Goal: Information Seeking & Learning: Learn about a topic

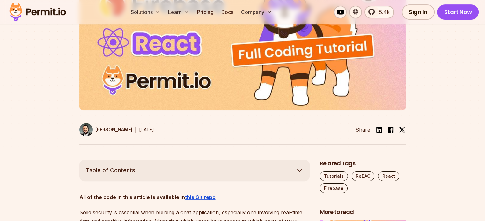
scroll to position [223, 0]
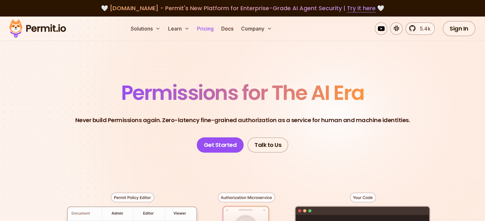
click at [216, 29] on link "Pricing" at bounding box center [205, 28] width 22 height 13
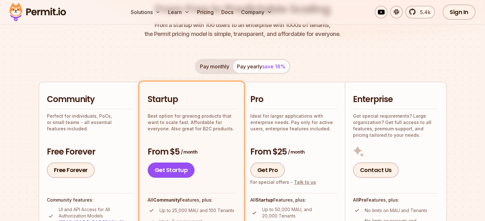
scroll to position [32, 0]
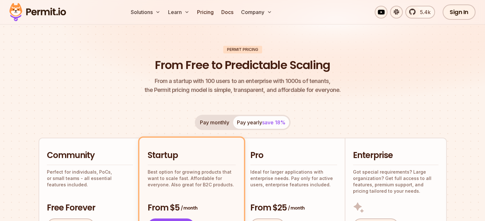
click at [219, 123] on button "Pay monthly" at bounding box center [214, 122] width 37 height 13
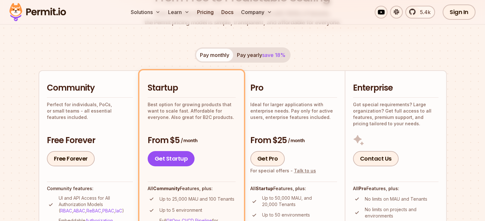
scroll to position [96, 0]
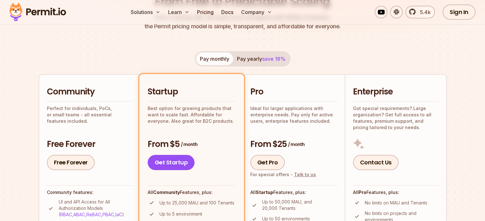
click at [263, 58] on span "save 18%" at bounding box center [273, 59] width 23 height 6
click at [213, 56] on button "Pay monthly" at bounding box center [214, 59] width 37 height 13
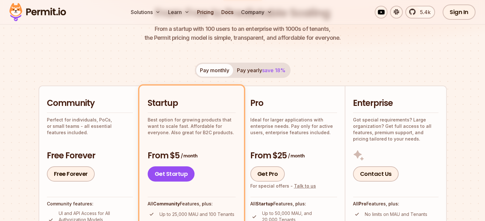
scroll to position [18, 0]
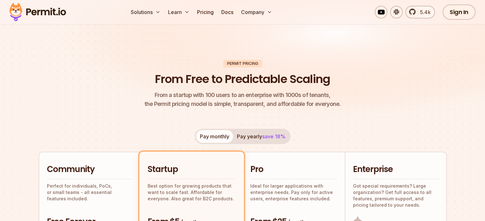
click at [61, 12] on img at bounding box center [37, 12] width 62 height 22
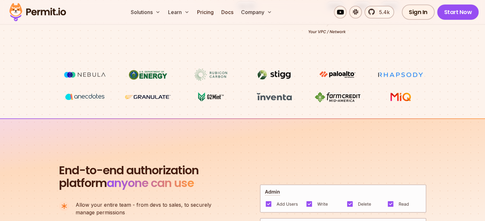
scroll to position [414, 0]
